Goal: Task Accomplishment & Management: Manage account settings

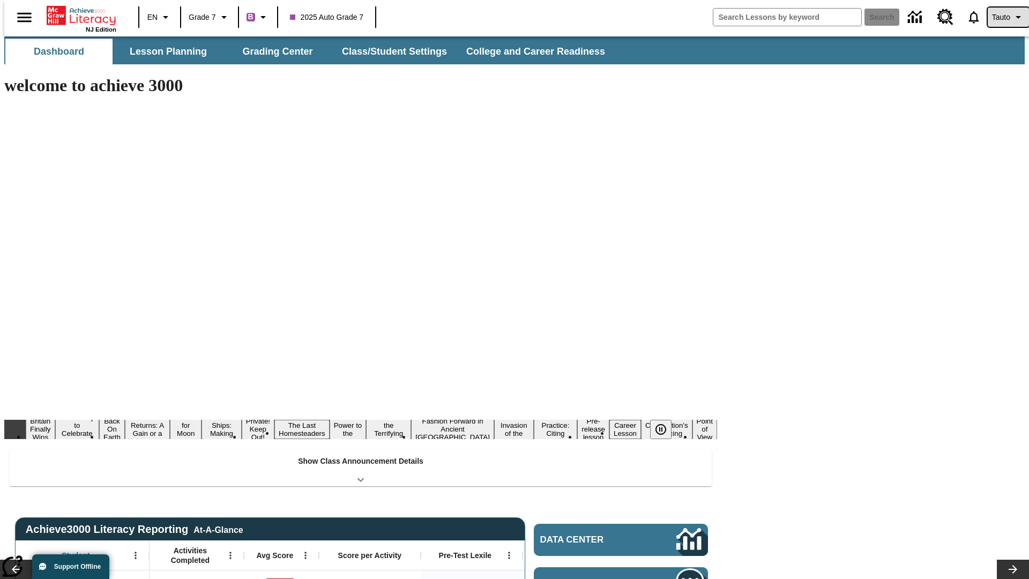
click at [1002, 17] on span "Tauto" at bounding box center [1001, 17] width 18 height 11
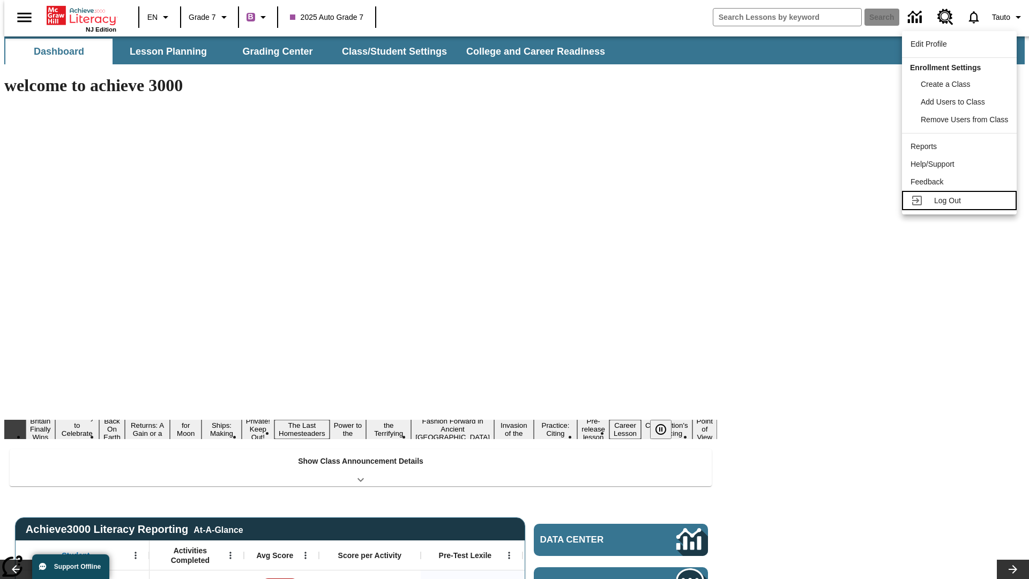
click at [961, 200] on span "Log Out" at bounding box center [947, 200] width 27 height 9
